Goal: Check status: Check status

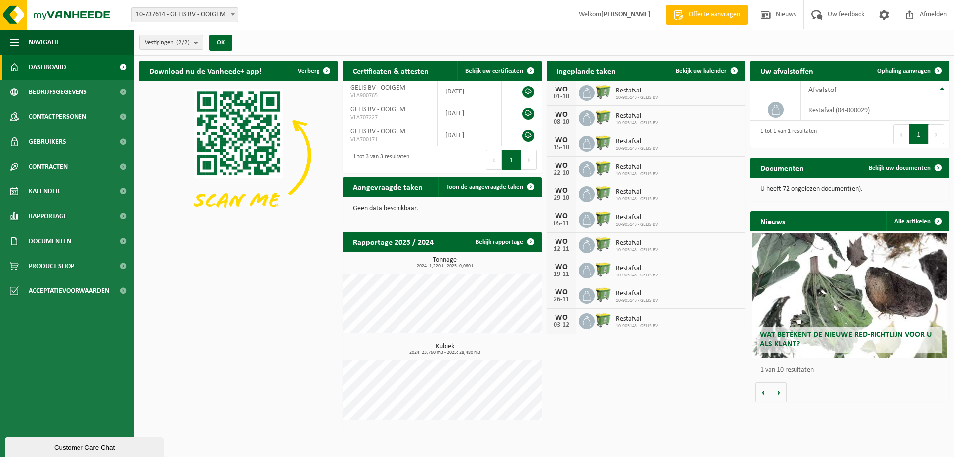
click at [645, 93] on span "Restafval" at bounding box center [637, 91] width 43 height 8
click at [736, 71] on span at bounding box center [735, 71] width 20 height 20
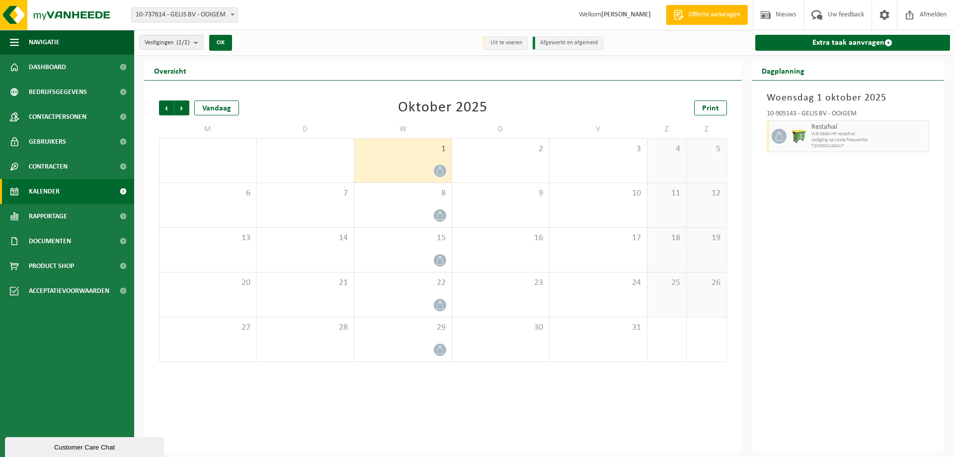
click at [421, 162] on div "1" at bounding box center [402, 161] width 97 height 44
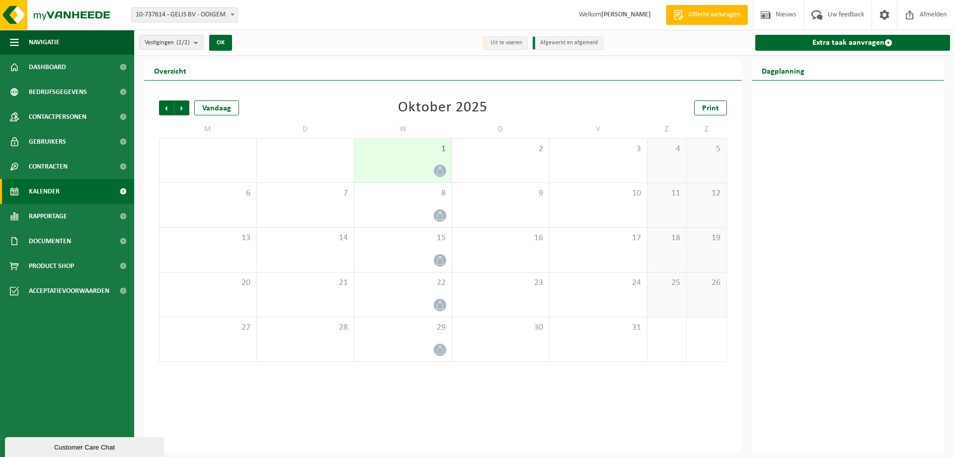
click at [421, 162] on div "1" at bounding box center [402, 161] width 97 height 44
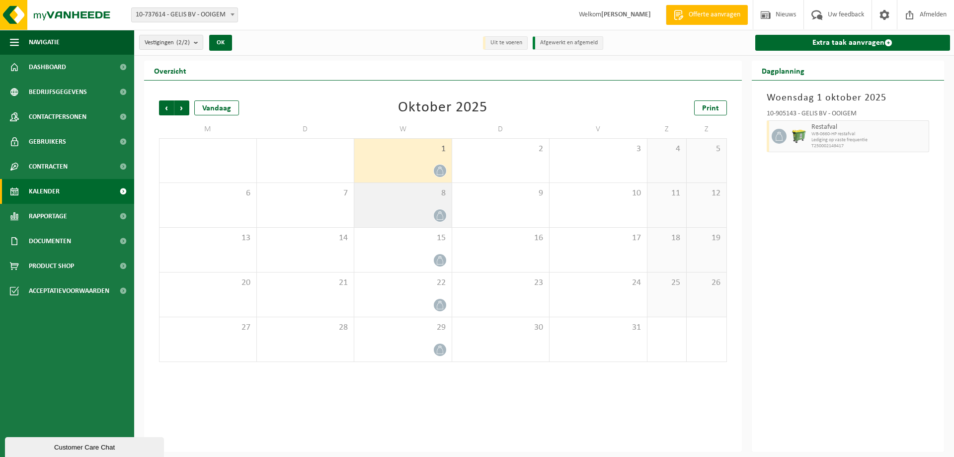
click at [419, 210] on div at bounding box center [402, 215] width 87 height 13
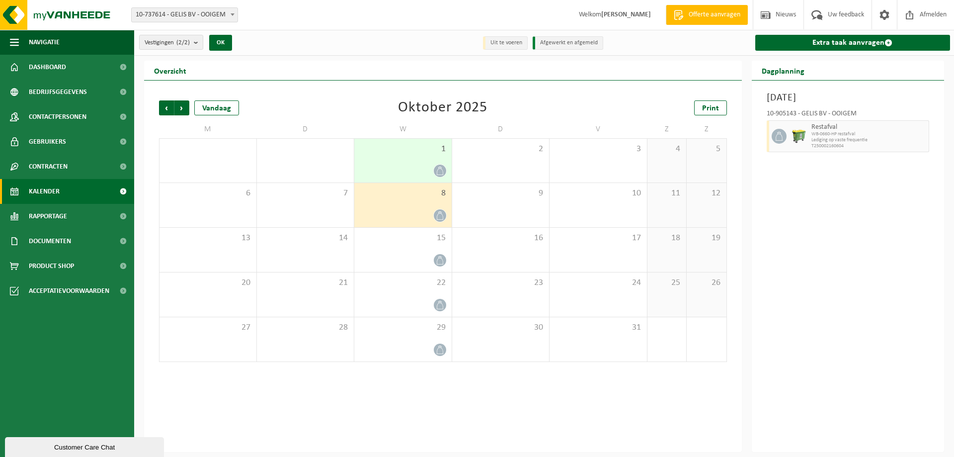
click at [415, 160] on div "1" at bounding box center [402, 161] width 97 height 44
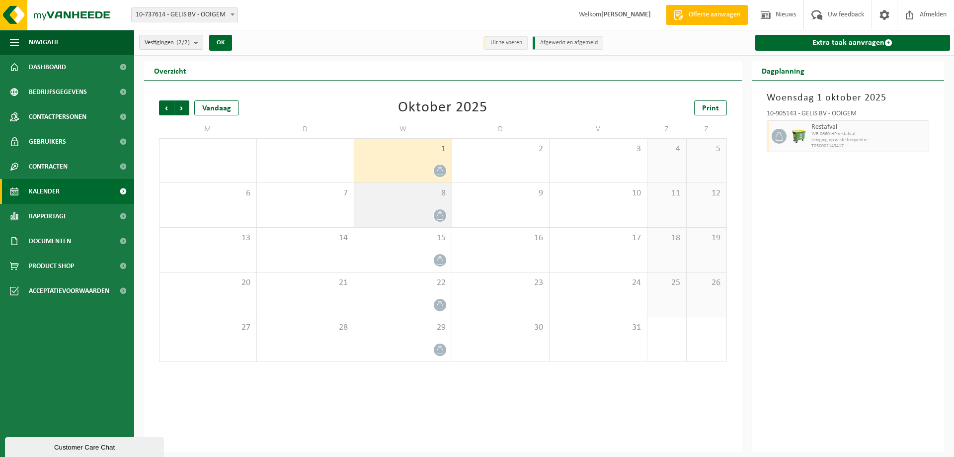
click at [417, 204] on div "8" at bounding box center [402, 205] width 97 height 44
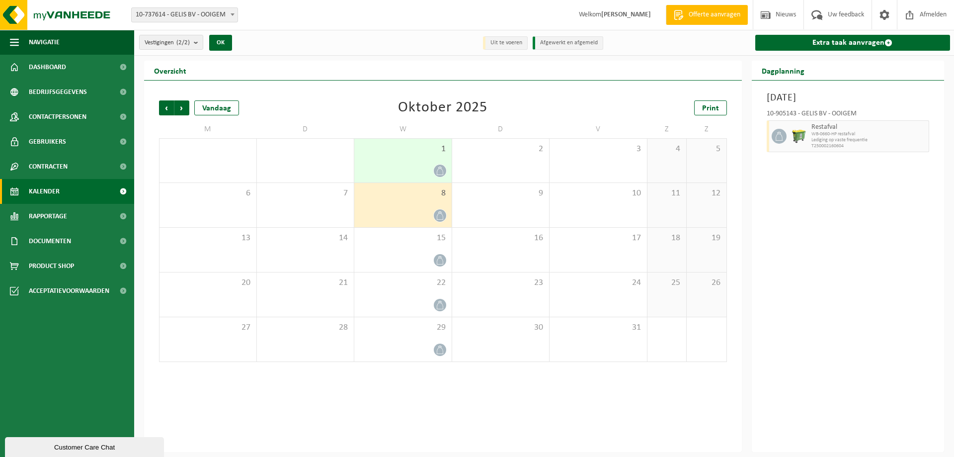
click at [425, 162] on div "1" at bounding box center [402, 161] width 97 height 44
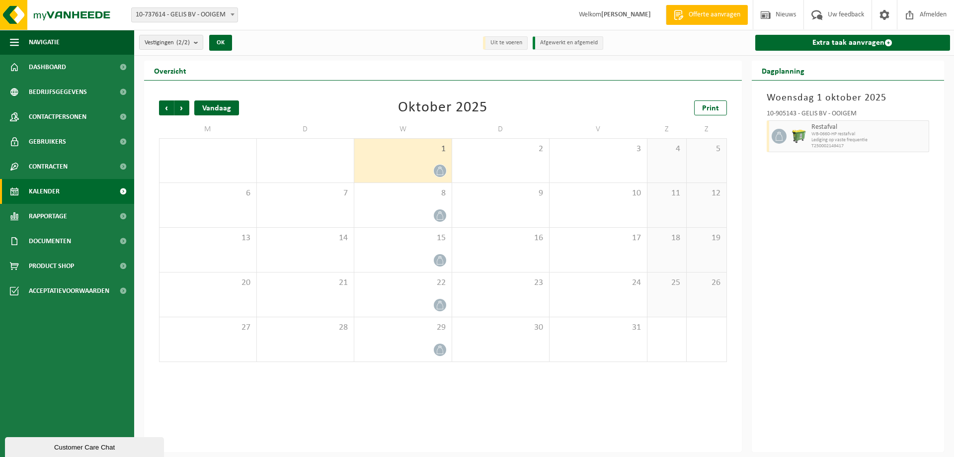
click at [223, 106] on div "Vandaag" at bounding box center [216, 107] width 45 height 15
